Goal: Download file/media

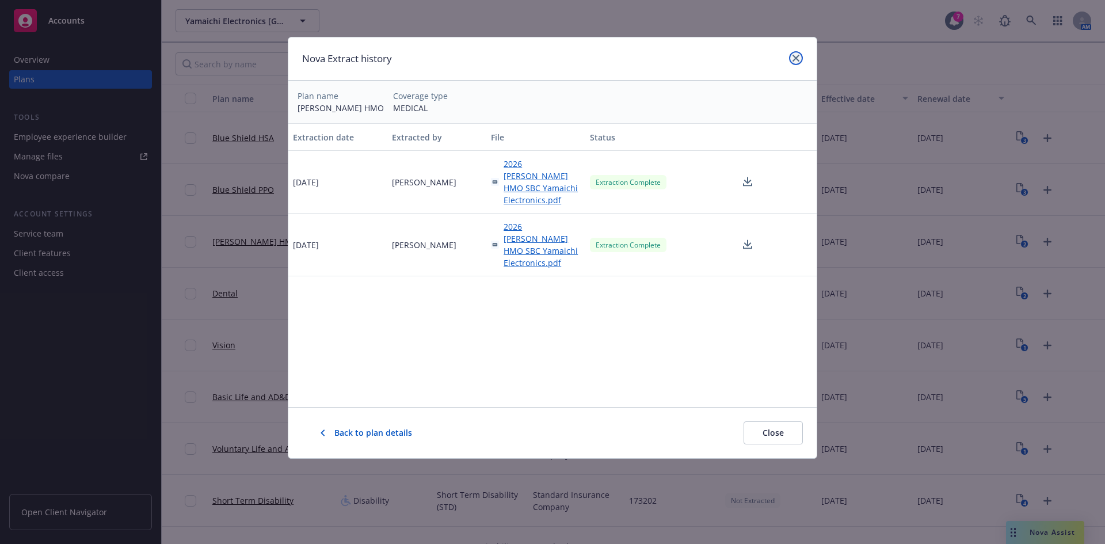
click at [795, 58] on icon "close" at bounding box center [795, 58] width 7 height 7
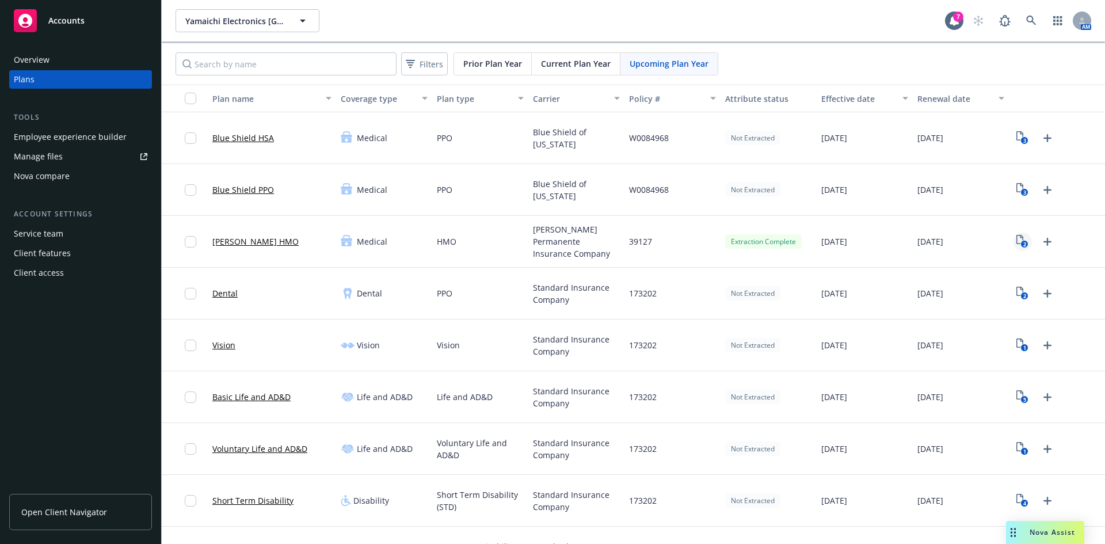
click at [1016, 240] on icon "2" at bounding box center [1022, 241] width 12 height 13
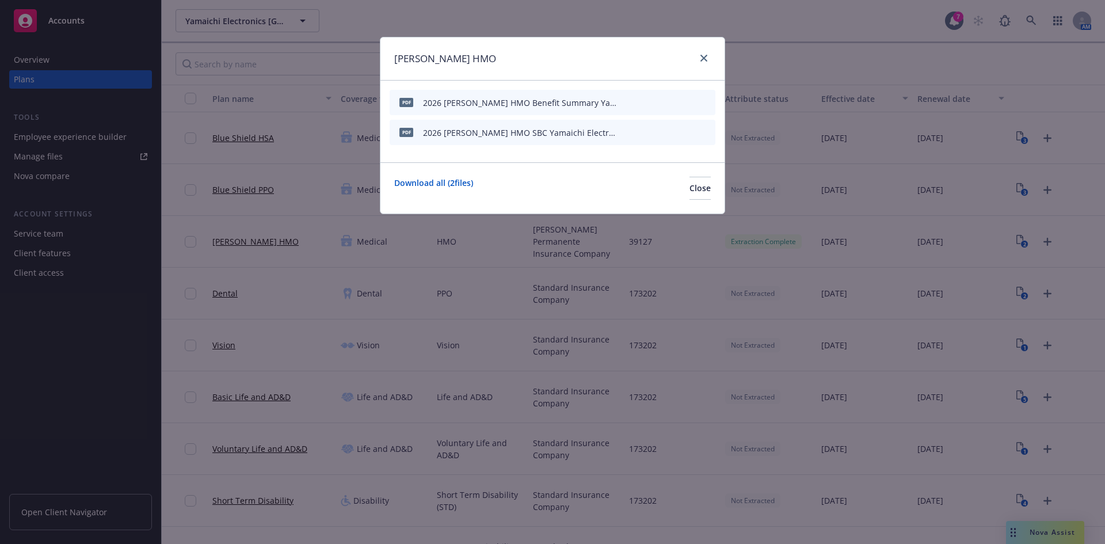
click at [664, 133] on icon "download file" at bounding box center [666, 131] width 9 height 9
